Goal: Information Seeking & Learning: Learn about a topic

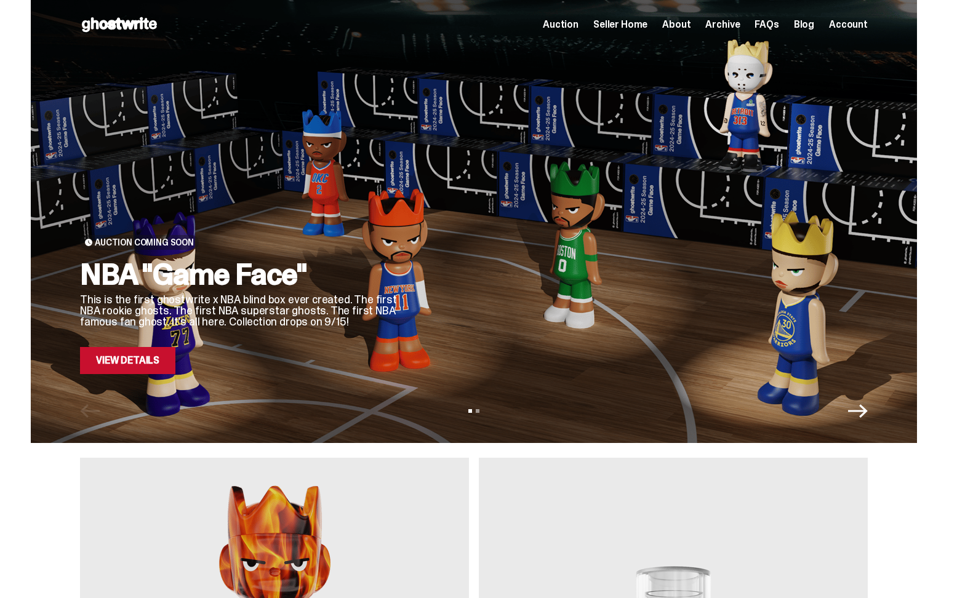
click at [153, 358] on link "View Details" at bounding box center [127, 360] width 95 height 27
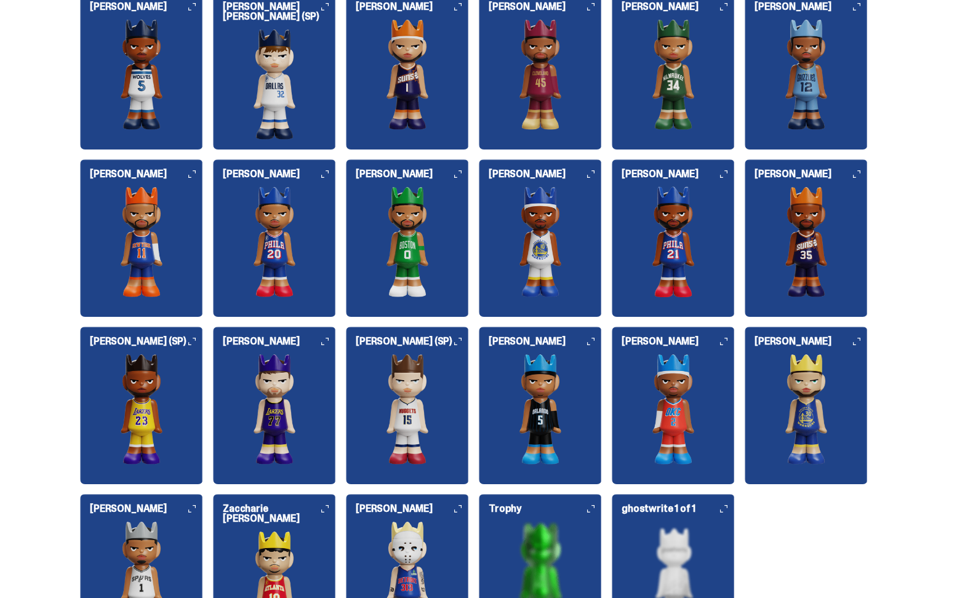
scroll to position [1359, 0]
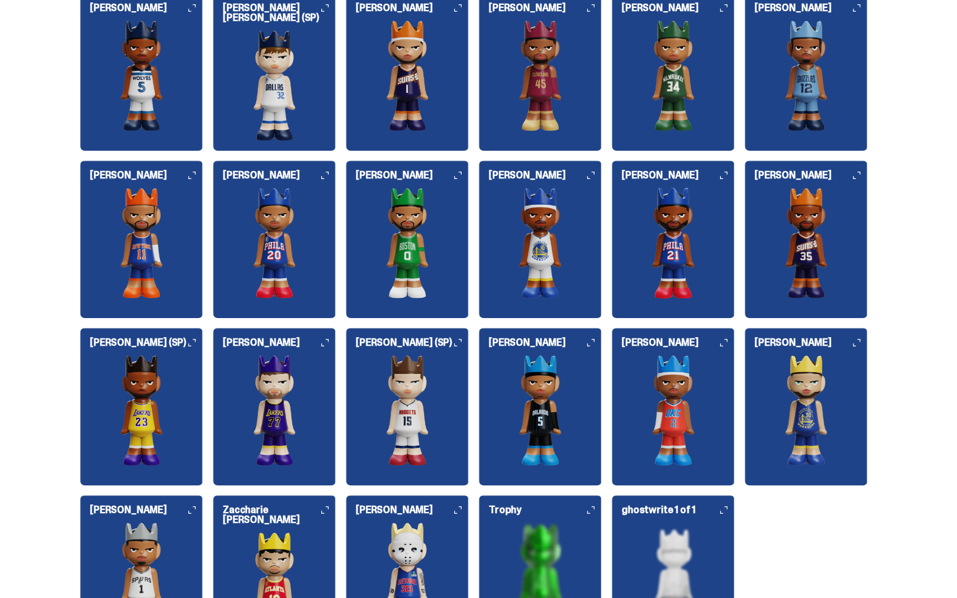
click at [127, 396] on img at bounding box center [141, 410] width 123 height 111
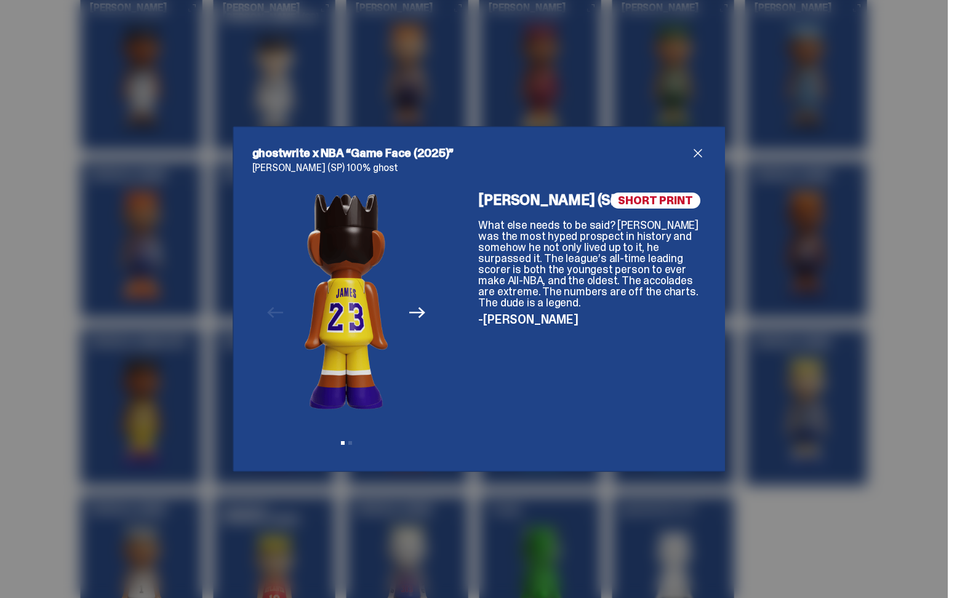
click at [282, 307] on div "Previous Next View slide 1 View slide 2" at bounding box center [346, 323] width 189 height 260
click at [404, 309] on div "Previous Next View slide 1 View slide 2" at bounding box center [346, 323] width 189 height 260
click at [227, 308] on div "ghostwrite x NBA “Game Face (2025)” [PERSON_NAME] (SP) 100% ghost Previous Next…" at bounding box center [478, 299] width 957 height 598
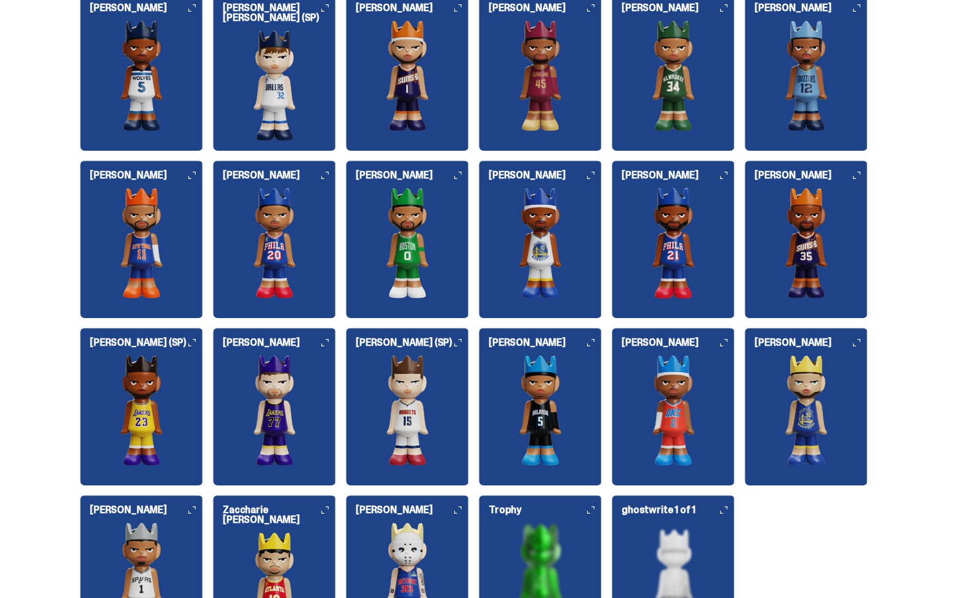
click at [137, 392] on img at bounding box center [141, 410] width 123 height 111
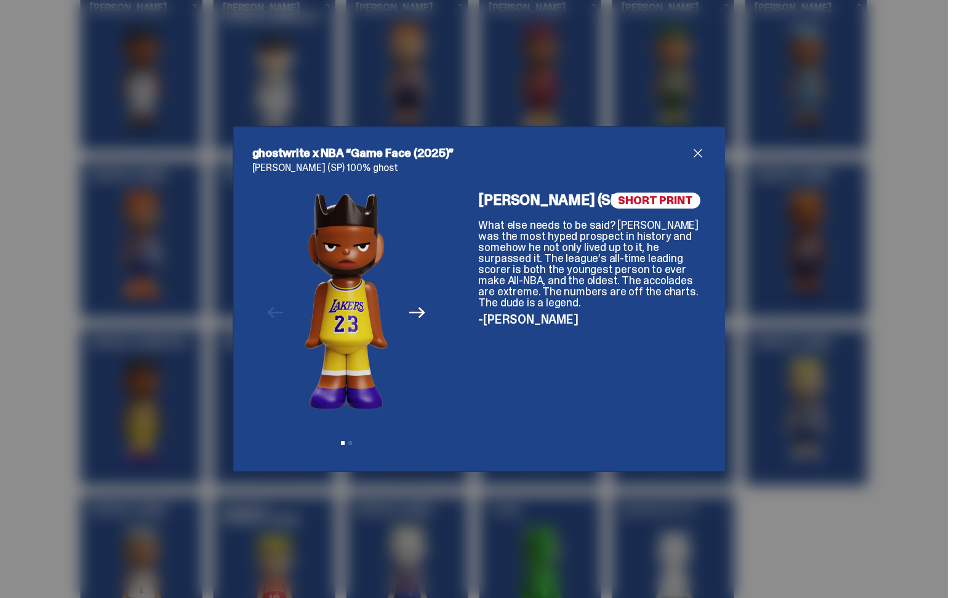
click at [269, 292] on div "Previous Next View slide 1 View slide 2" at bounding box center [346, 323] width 189 height 260
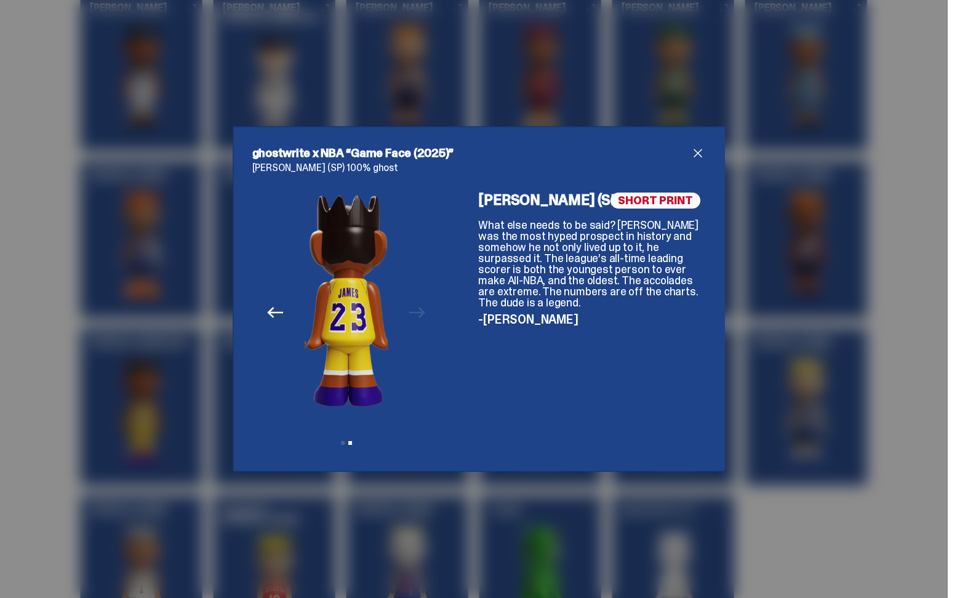
click at [447, 297] on div "Previous Next View slide 1 View slide 2 SHORT PRINT [PERSON_NAME] (SP) What els…" at bounding box center [478, 323] width 453 height 260
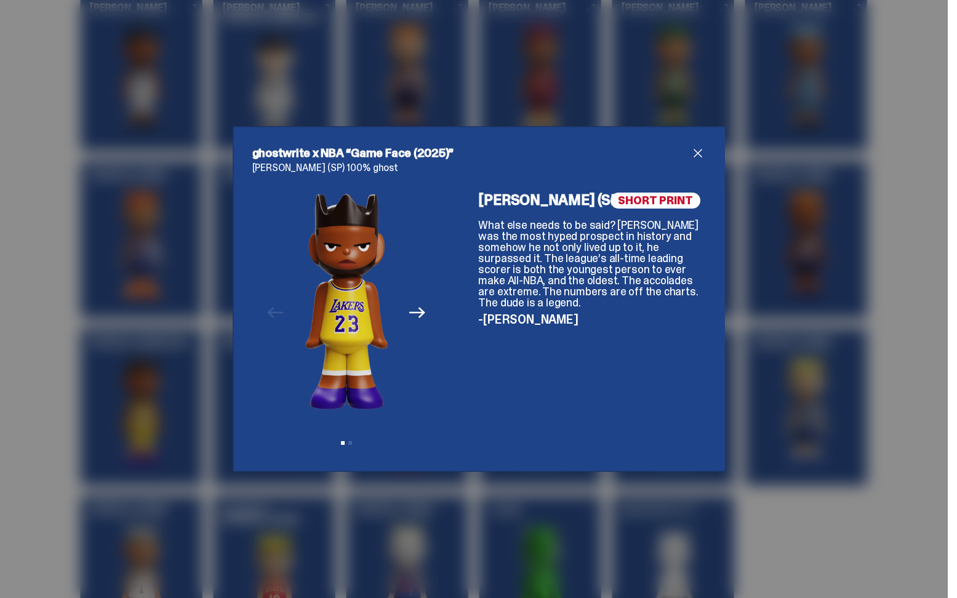
click at [75, 270] on div "ghostwrite x NBA “Game Face (2025)” [PERSON_NAME] (SP) 100% ghost Previous Next…" at bounding box center [478, 299] width 957 height 598
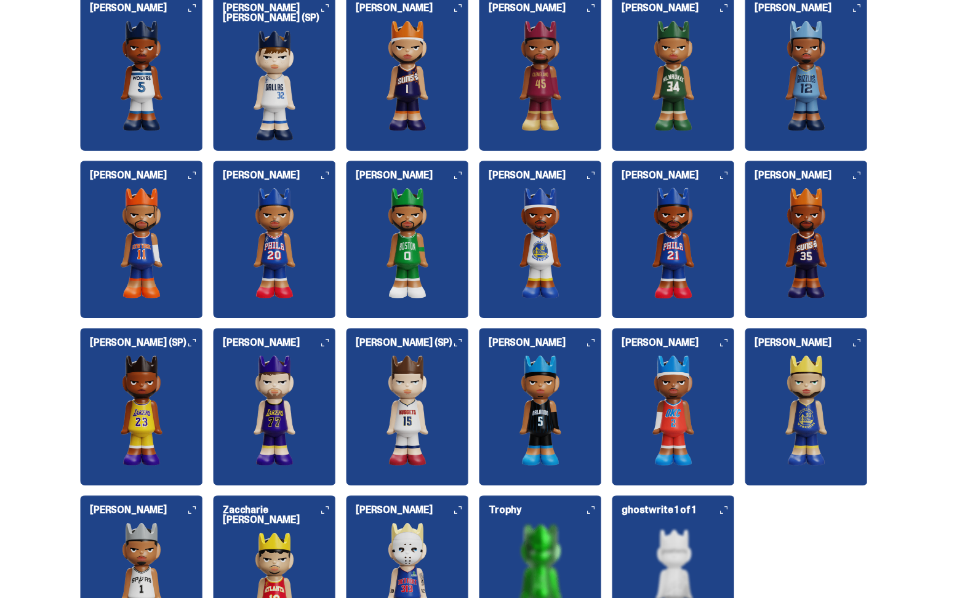
click at [134, 410] on img at bounding box center [141, 410] width 123 height 111
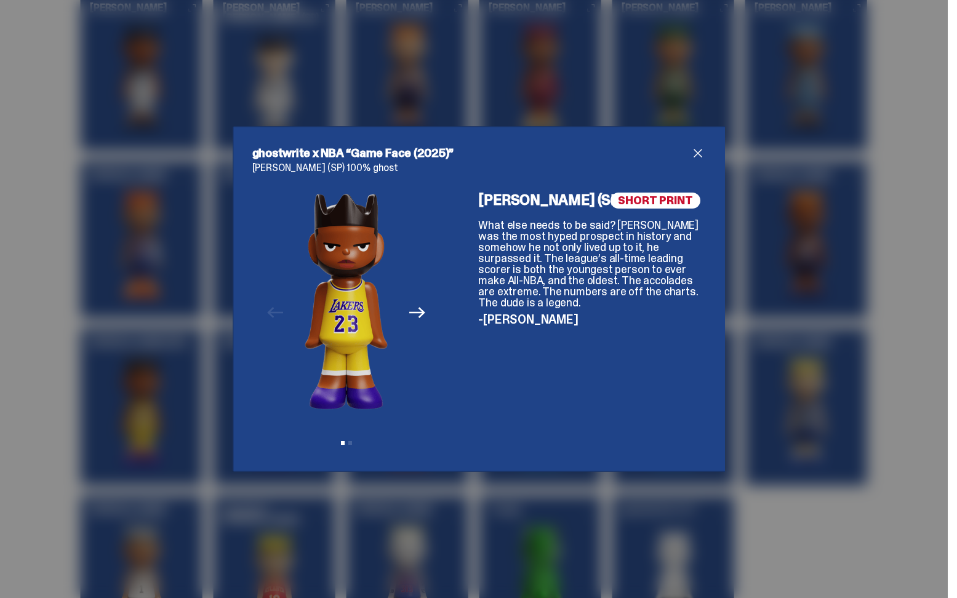
click at [134, 410] on div "ghostwrite x NBA “Game Face (2025)” [PERSON_NAME] (SP) 100% ghost Previous Next…" at bounding box center [478, 299] width 957 height 598
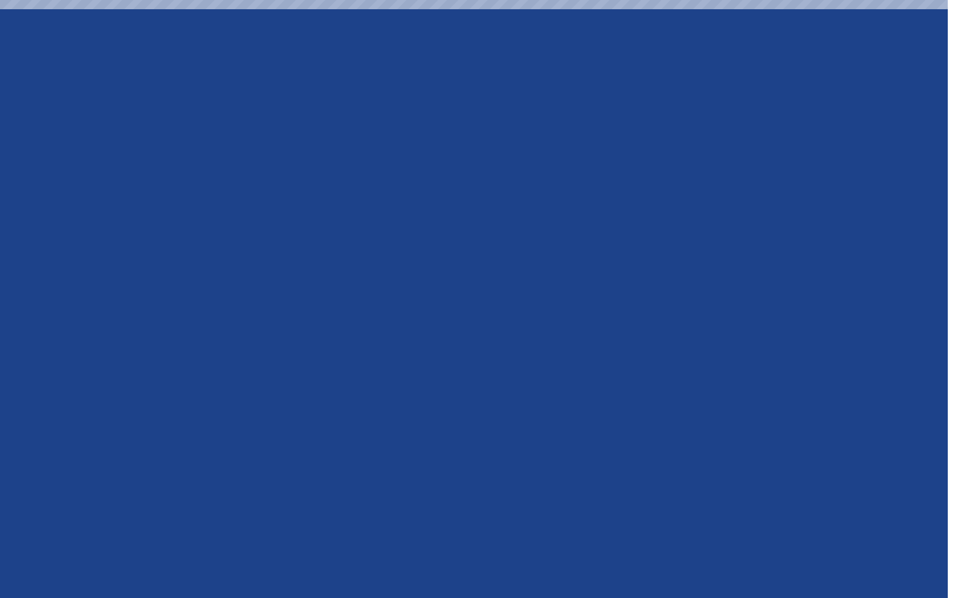
scroll to position [1640, 0]
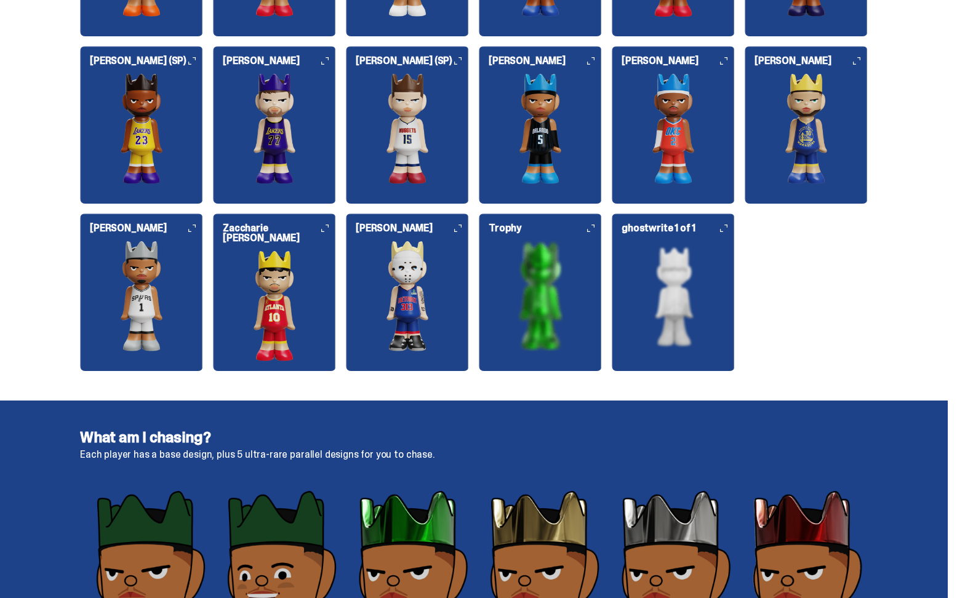
click at [142, 109] on img at bounding box center [141, 128] width 123 height 111
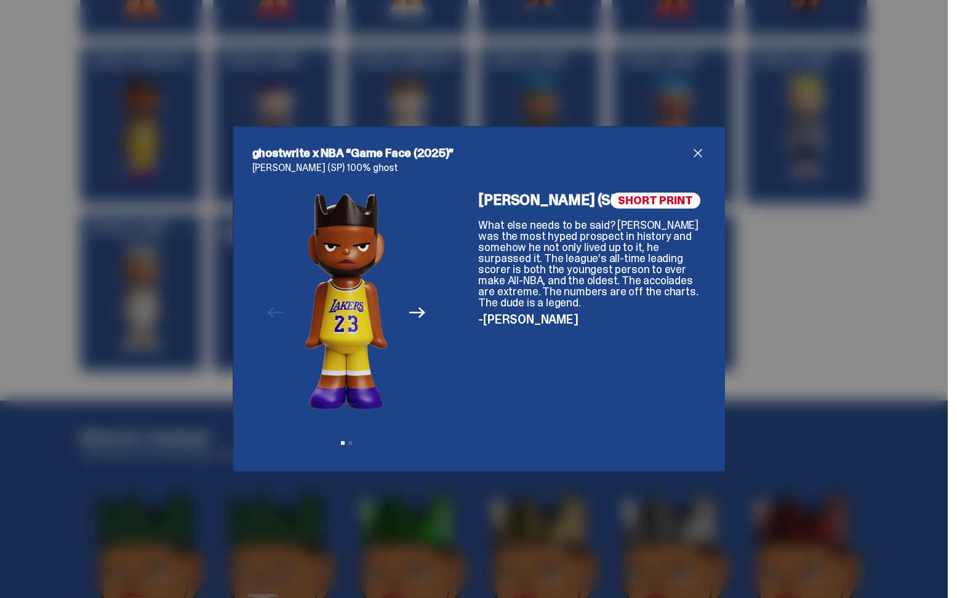
click at [235, 300] on div "ghostwrite x NBA “Game Face (2025)” [PERSON_NAME] (SP) 100% ghost Previous Next…" at bounding box center [479, 299] width 492 height 346
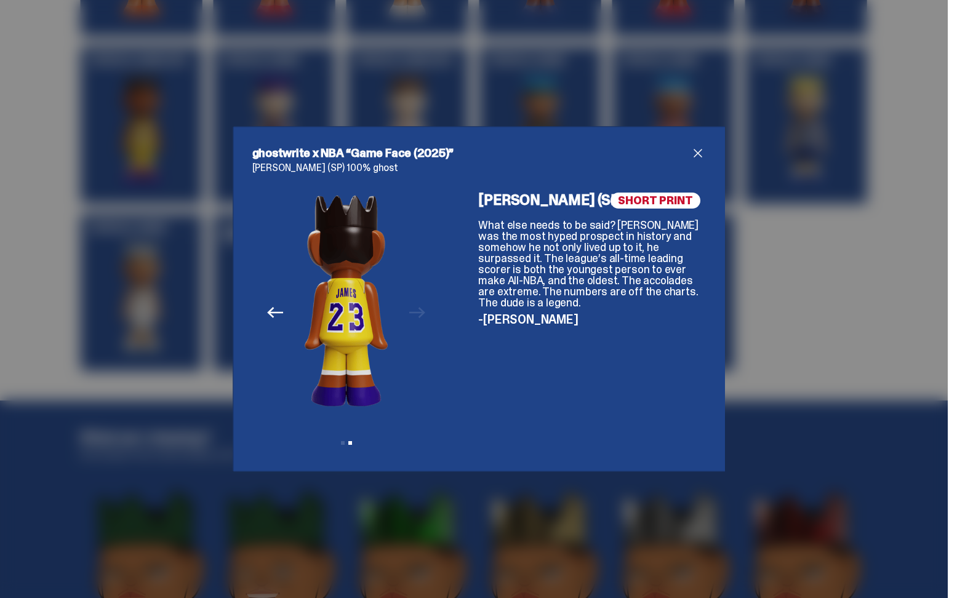
click at [434, 292] on div "Previous Next View slide 1 View slide 2" at bounding box center [346, 323] width 189 height 260
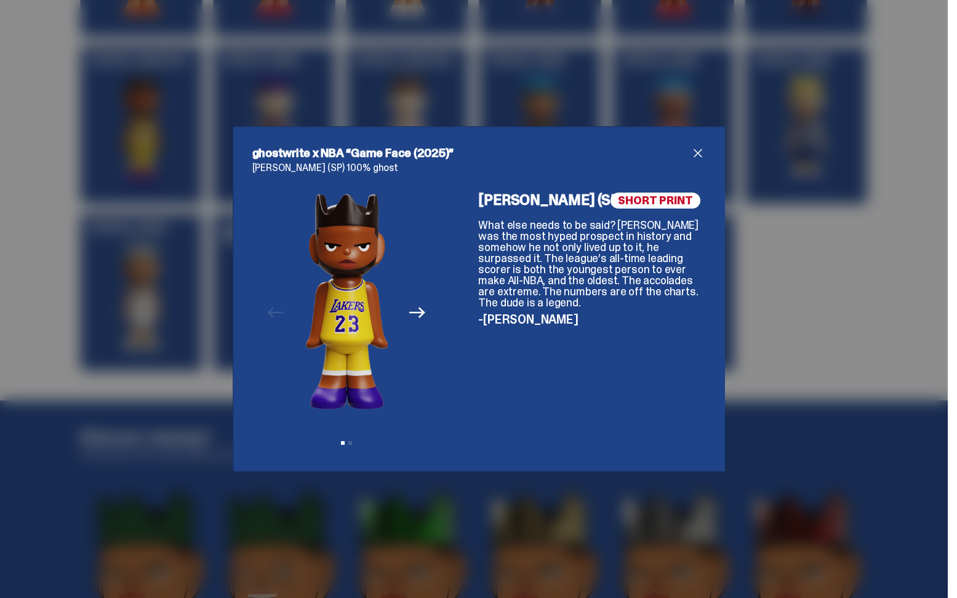
click at [243, 288] on div "ghostwrite x NBA “Game Face (2025)” [PERSON_NAME] (SP) 100% ghost Previous Next…" at bounding box center [479, 299] width 492 height 346
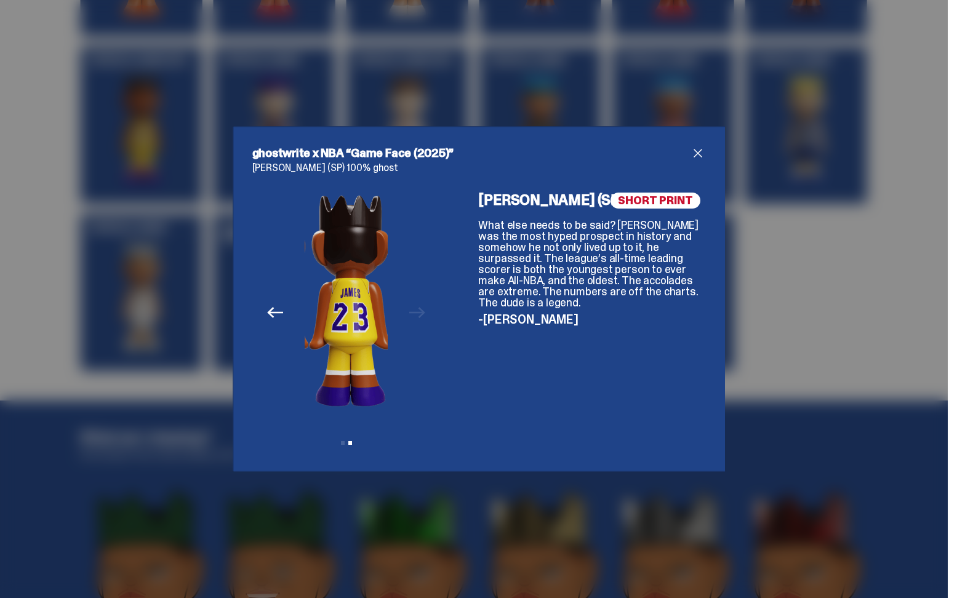
click at [463, 290] on div "Previous Next View slide 1 View slide 2 SHORT PRINT [PERSON_NAME] (SP) What els…" at bounding box center [478, 323] width 453 height 260
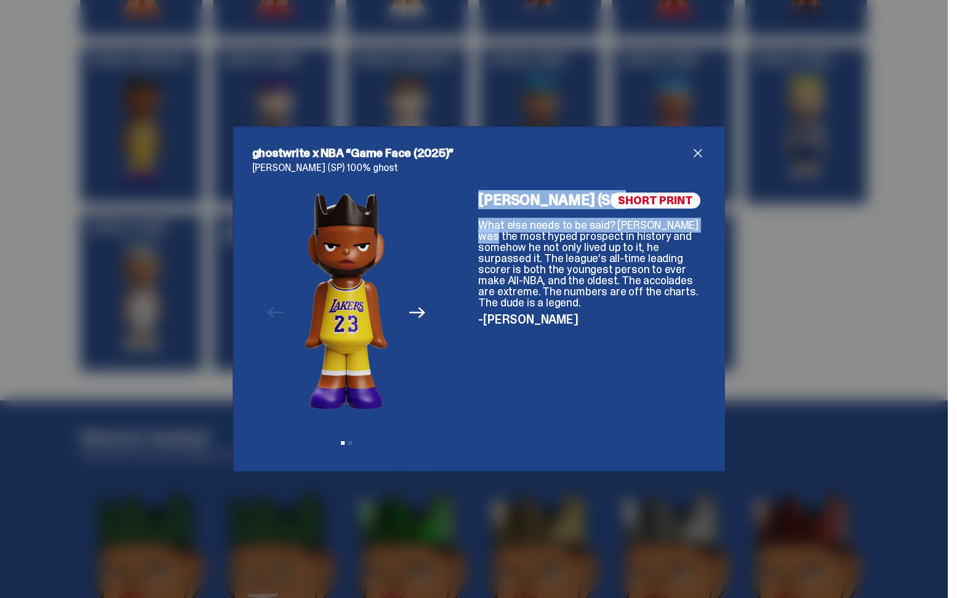
drag, startPoint x: 624, startPoint y: 202, endPoint x: 740, endPoint y: 226, distance: 118.1
click at [739, 226] on div "ghostwrite x NBA “Game Face (2025)” [PERSON_NAME] (SP) 100% ghost Previous Next…" at bounding box center [478, 299] width 957 height 598
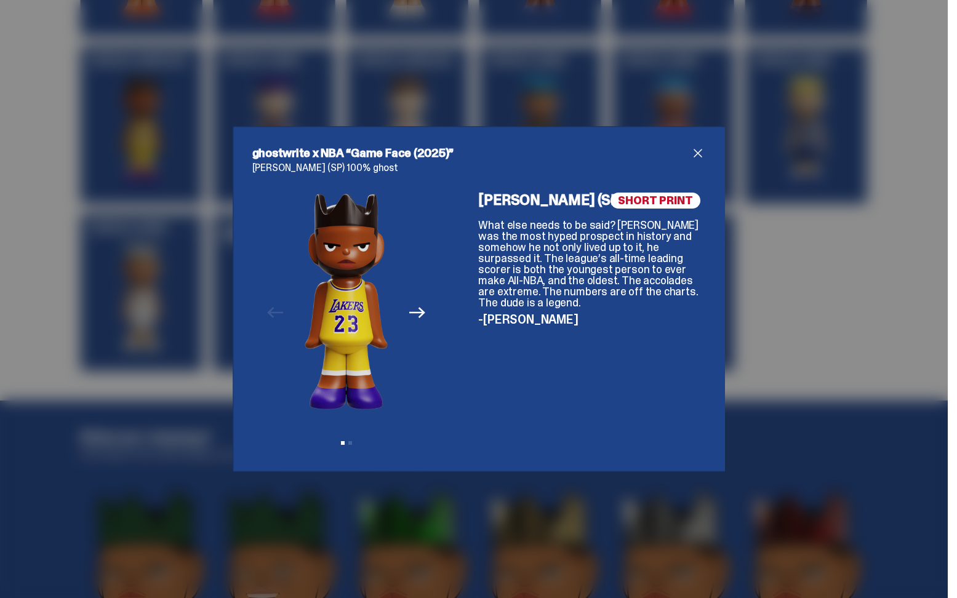
click at [610, 329] on div "SHORT PRINT [PERSON_NAME] (SP) What else needs to be said? [PERSON_NAME] was th…" at bounding box center [591, 323] width 226 height 260
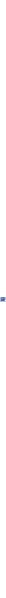
scroll to position [1443, 0]
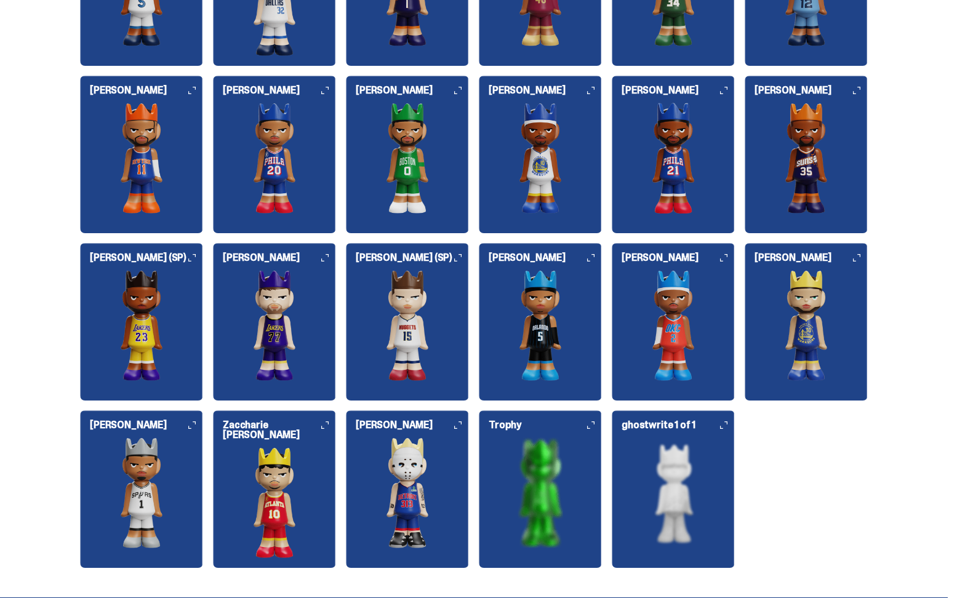
click at [172, 328] on img at bounding box center [141, 325] width 123 height 111
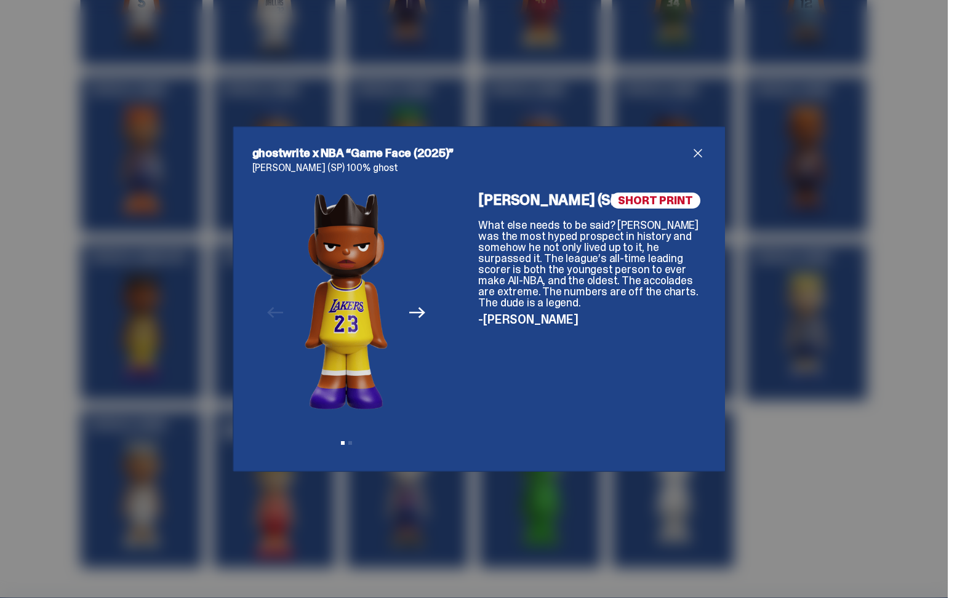
click at [845, 429] on div "ghostwrite x NBA “Game Face (2025)” [PERSON_NAME] (SP) 100% ghost Previous Next…" at bounding box center [478, 299] width 957 height 598
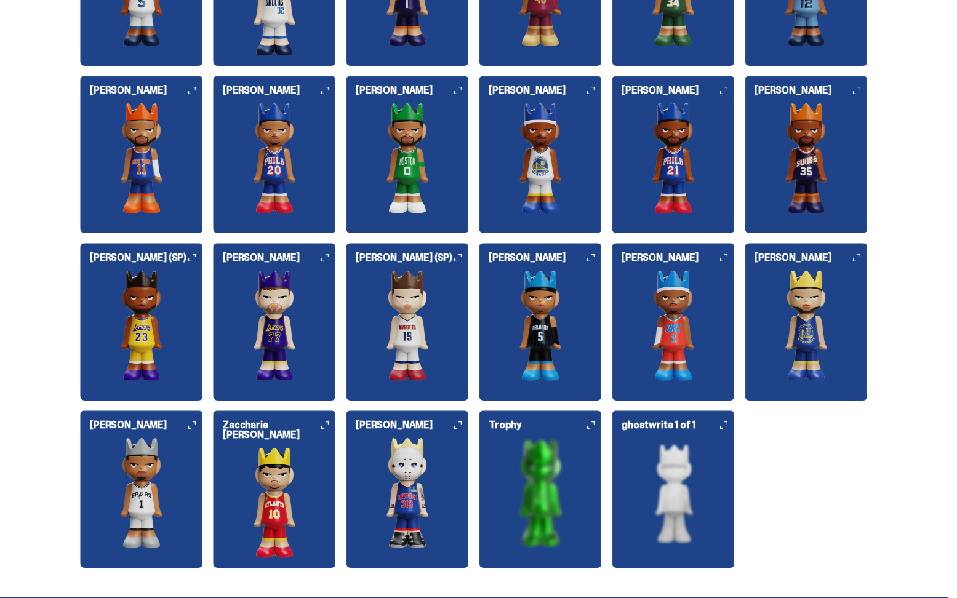
click at [426, 322] on img at bounding box center [407, 325] width 123 height 111
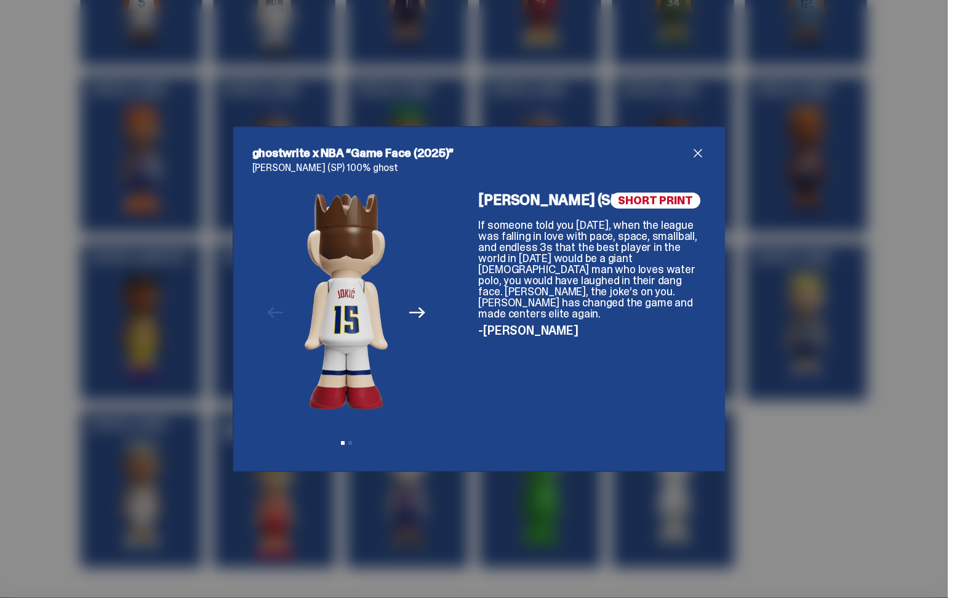
click at [303, 327] on div "Previous Next View slide 1 View slide 2" at bounding box center [346, 323] width 189 height 260
click at [450, 306] on div "Previous Next View slide 1 View slide 2 SHORT PRINT [PERSON_NAME] (SP) If someo…" at bounding box center [478, 323] width 453 height 260
click at [303, 306] on div "Previous Next View slide 1 View slide 2" at bounding box center [346, 323] width 189 height 260
click at [436, 302] on div "Previous Next View slide 1 View slide 2" at bounding box center [346, 323] width 189 height 260
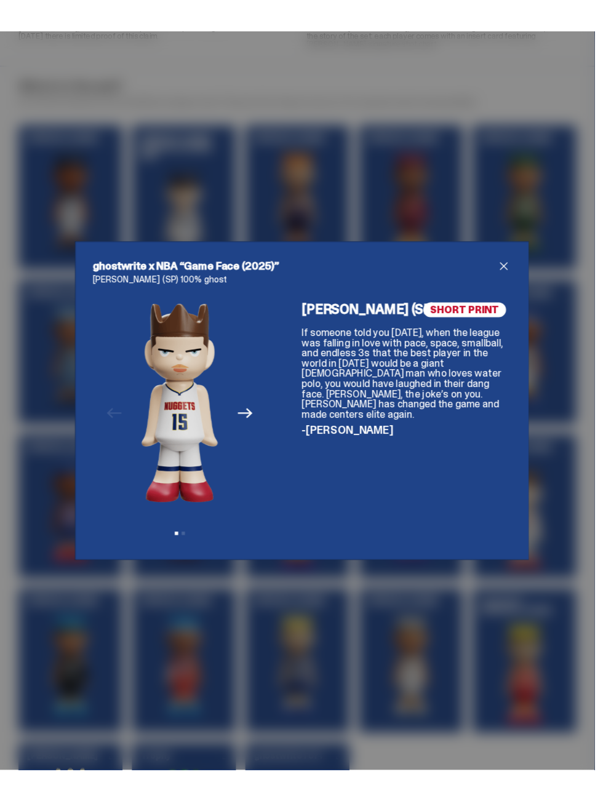
scroll to position [1030, 0]
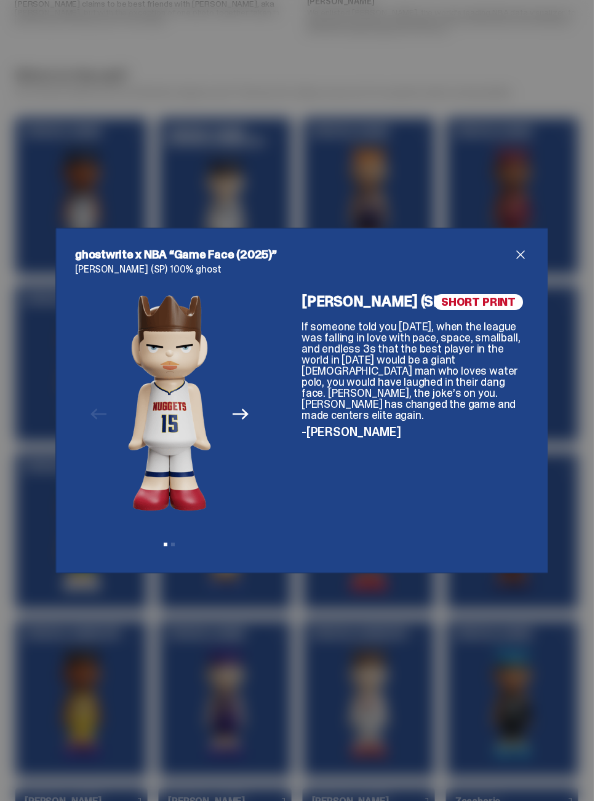
click at [100, 459] on div "Previous Next View slide 1 View slide 2" at bounding box center [169, 424] width 189 height 260
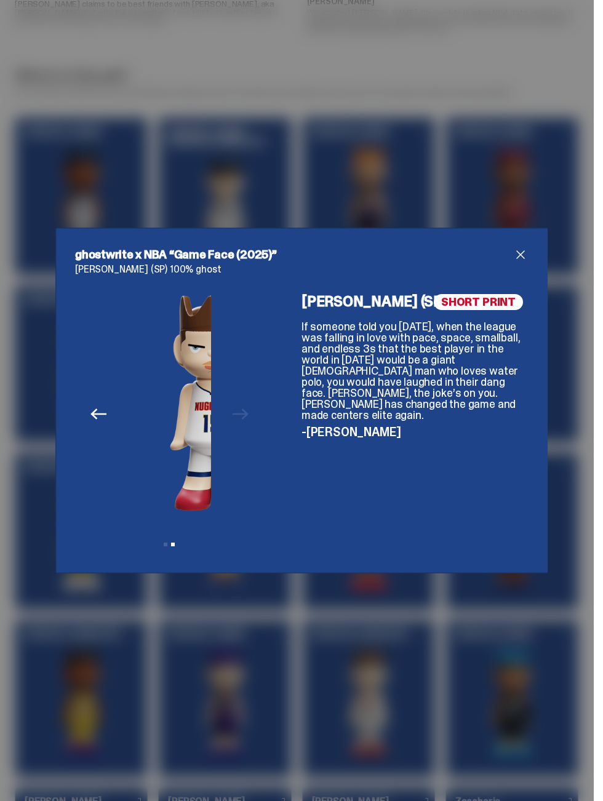
click at [319, 417] on div "Previous Next View slide 1 View slide 2 SHORT PRINT [PERSON_NAME] (SP) If someo…" at bounding box center [301, 424] width 453 height 260
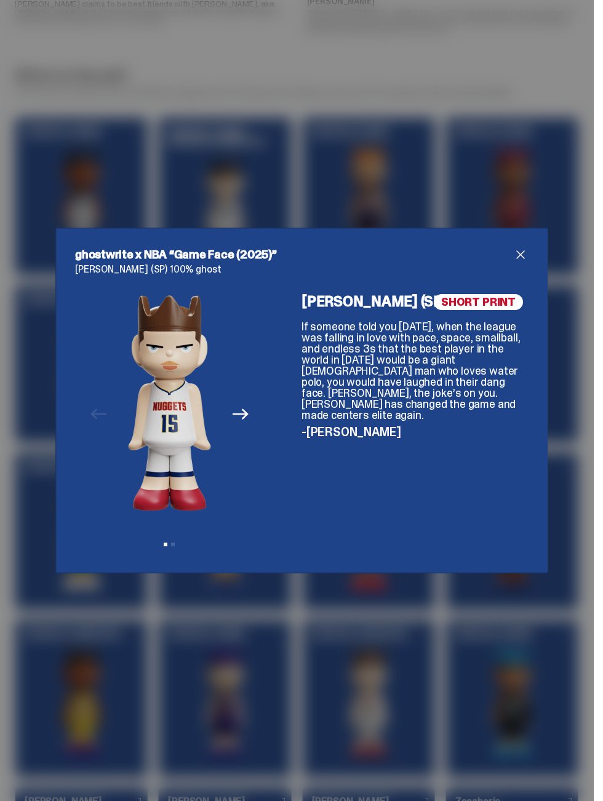
click at [380, 193] on div "ghostwrite x NBA “Game Face (2025)” [PERSON_NAME] (SP) 100% ghost Previous Next…" at bounding box center [301, 400] width 603 height 801
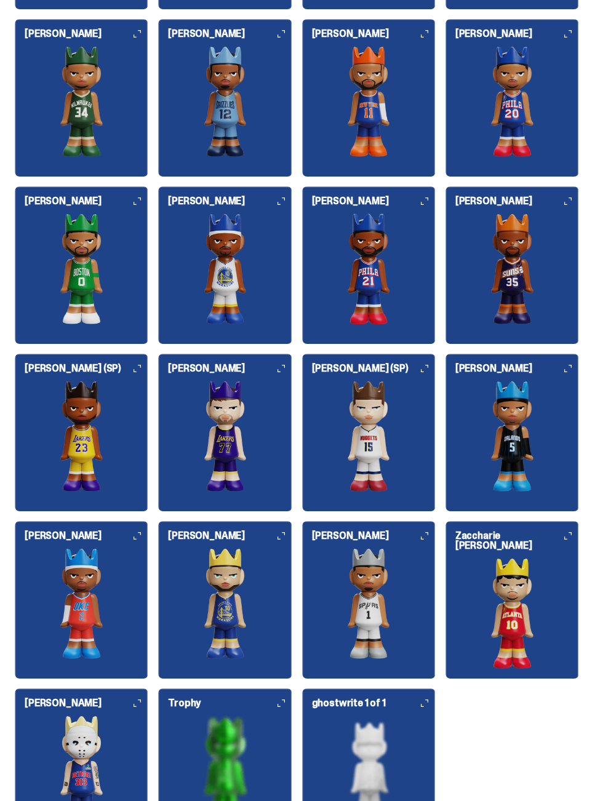
scroll to position [1451, 0]
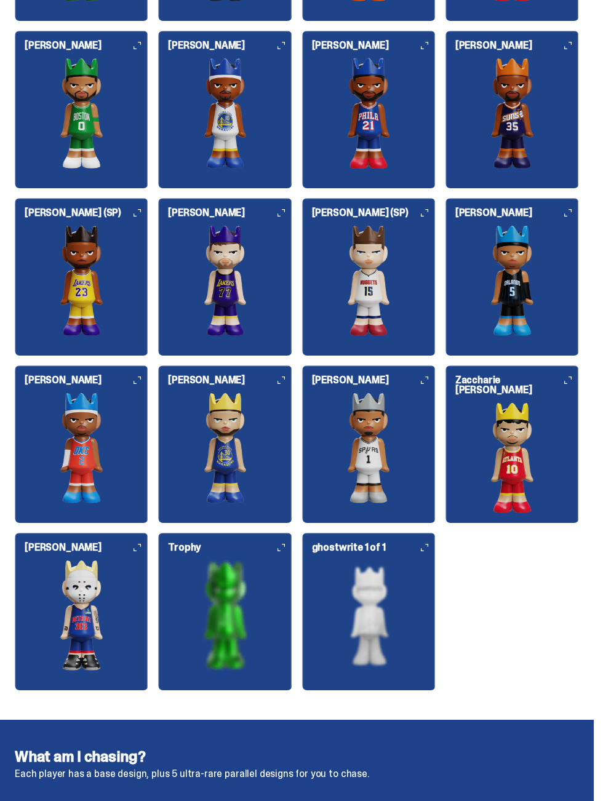
click at [63, 276] on img at bounding box center [82, 280] width 134 height 111
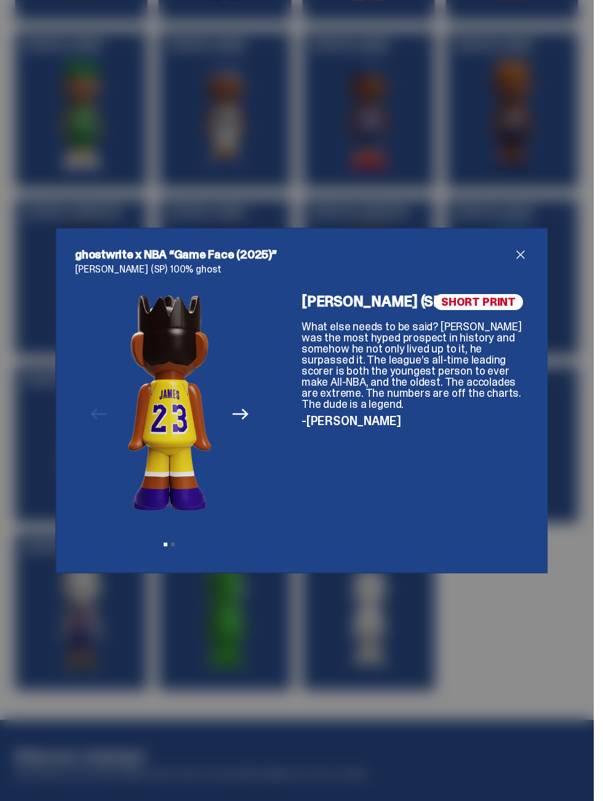
click at [106, 401] on div "Previous Next View slide 1 View slide 2" at bounding box center [169, 424] width 189 height 260
click at [274, 402] on div "Previous Next View slide 1 View slide 2 SHORT PRINT [PERSON_NAME] (SP) What els…" at bounding box center [301, 424] width 453 height 260
click at [65, 417] on div "ghostwrite x NBA “Game Face (2025)” [PERSON_NAME] (SP) 100% ghost Previous Next…" at bounding box center [301, 401] width 492 height 346
click at [265, 418] on div "Previous Next View slide 1 View slide 2 SHORT PRINT [PERSON_NAME] (SP) What els…" at bounding box center [301, 424] width 453 height 260
drag, startPoint x: 392, startPoint y: 454, endPoint x: 295, endPoint y: 317, distance: 167.8
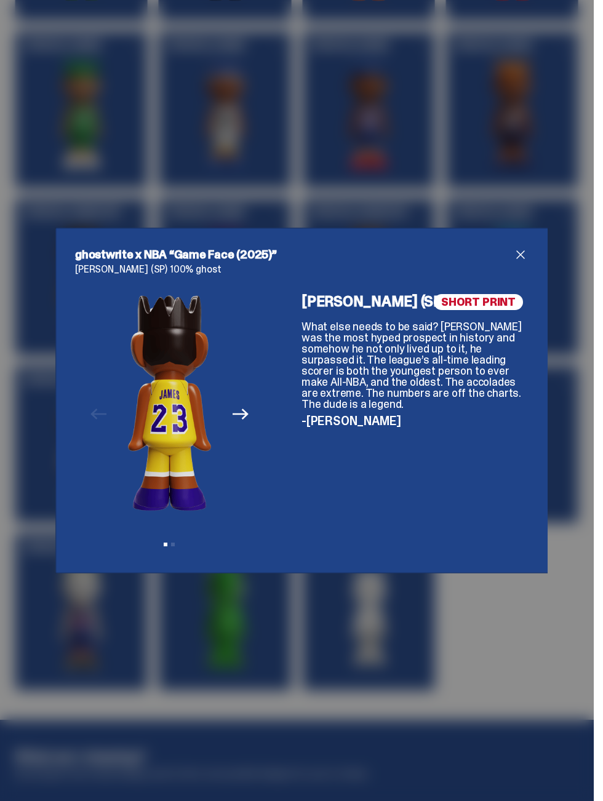
click at [295, 317] on div "Previous Next View slide 1 View slide 2 SHORT PRINT [PERSON_NAME] (SP) What els…" at bounding box center [301, 424] width 453 height 260
click at [405, 313] on div "SHORT PRINT [PERSON_NAME] (SP) What else needs to be said? [PERSON_NAME] was th…" at bounding box center [414, 424] width 226 height 260
drag, startPoint x: 367, startPoint y: 329, endPoint x: 490, endPoint y: 495, distance: 207.6
click at [490, 495] on div "SHORT PRINT [PERSON_NAME] (SP) What else needs to be said? [PERSON_NAME] was th…" at bounding box center [414, 424] width 226 height 260
click at [440, 465] on div "SHORT PRINT [PERSON_NAME] (SP) What else needs to be said? [PERSON_NAME] was th…" at bounding box center [414, 424] width 226 height 260
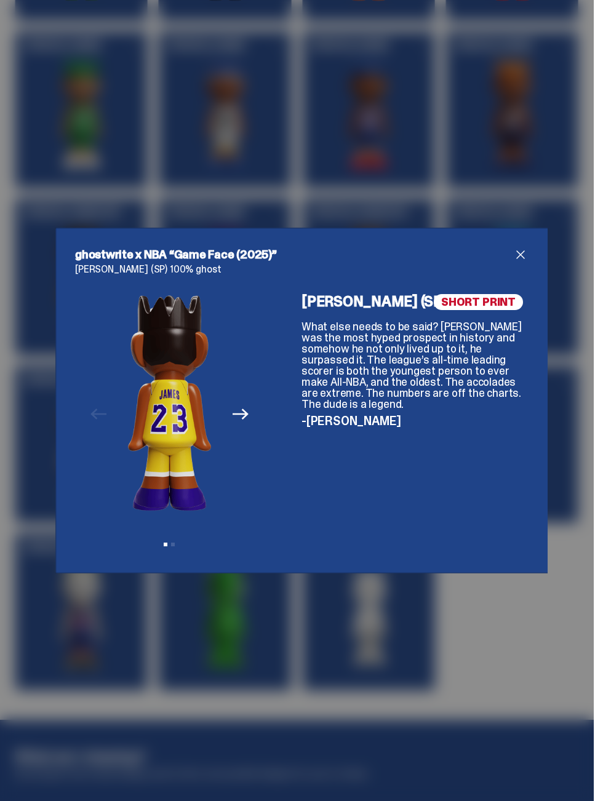
drag, startPoint x: 382, startPoint y: 389, endPoint x: 253, endPoint y: 274, distance: 172.1
click at [268, 282] on div "LeBron James (SP) 100% ghost Previous Next View slide 1 View slide 2 SHORT PRIN…" at bounding box center [301, 409] width 453 height 289
click at [324, 306] on h4 "[PERSON_NAME] (SP)" at bounding box center [414, 301] width 226 height 15
drag, startPoint x: 389, startPoint y: 402, endPoint x: 414, endPoint y: 468, distance: 69.9
click at [414, 468] on div "SHORT PRINT [PERSON_NAME] (SP) What else needs to be said? [PERSON_NAME] was th…" at bounding box center [414, 424] width 226 height 260
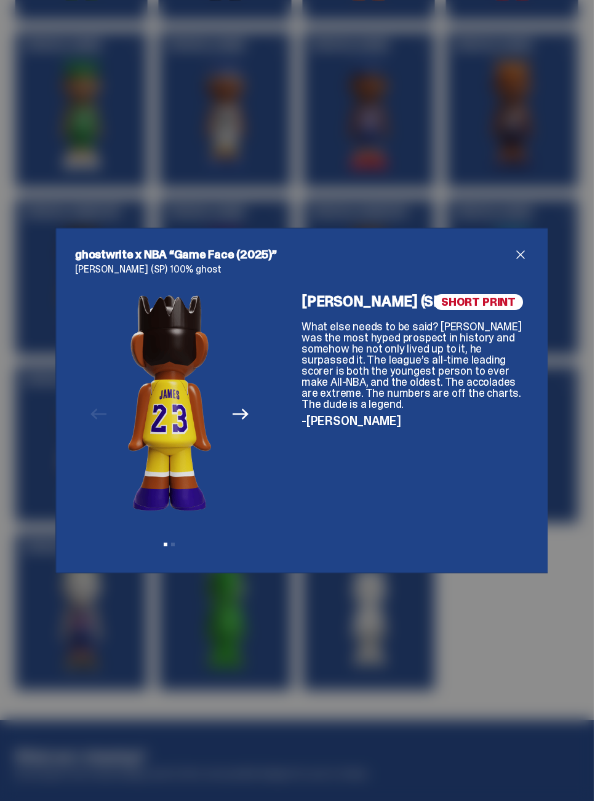
click at [413, 463] on div "SHORT PRINT [PERSON_NAME] (SP) What else needs to be said? [PERSON_NAME] was th…" at bounding box center [414, 424] width 226 height 260
drag, startPoint x: 338, startPoint y: 337, endPoint x: 252, endPoint y: 265, distance: 111.4
click at [253, 265] on div "LeBron James (SP) 100% ghost Previous Next View slide 1 View slide 2 SHORT PRIN…" at bounding box center [301, 409] width 453 height 289
click at [332, 356] on p "What else needs to be said? [PERSON_NAME] was the most hyped prospect in histor…" at bounding box center [414, 365] width 226 height 89
click at [529, 258] on div "ghostwrite x NBA “Game Face (2025)” [PERSON_NAME] (SP) 100% ghost Previous Next…" at bounding box center [301, 401] width 492 height 346
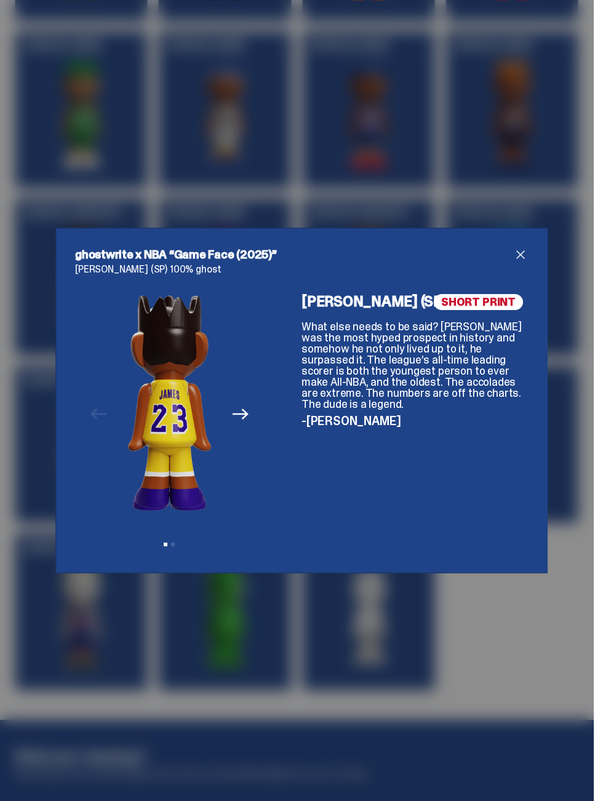
click at [537, 266] on div "ghostwrite x NBA “Game Face (2025)” [PERSON_NAME] (SP) 100% ghost Previous Next…" at bounding box center [301, 401] width 492 height 346
click at [525, 259] on span "close" at bounding box center [520, 254] width 15 height 15
